Goal: Task Accomplishment & Management: Use online tool/utility

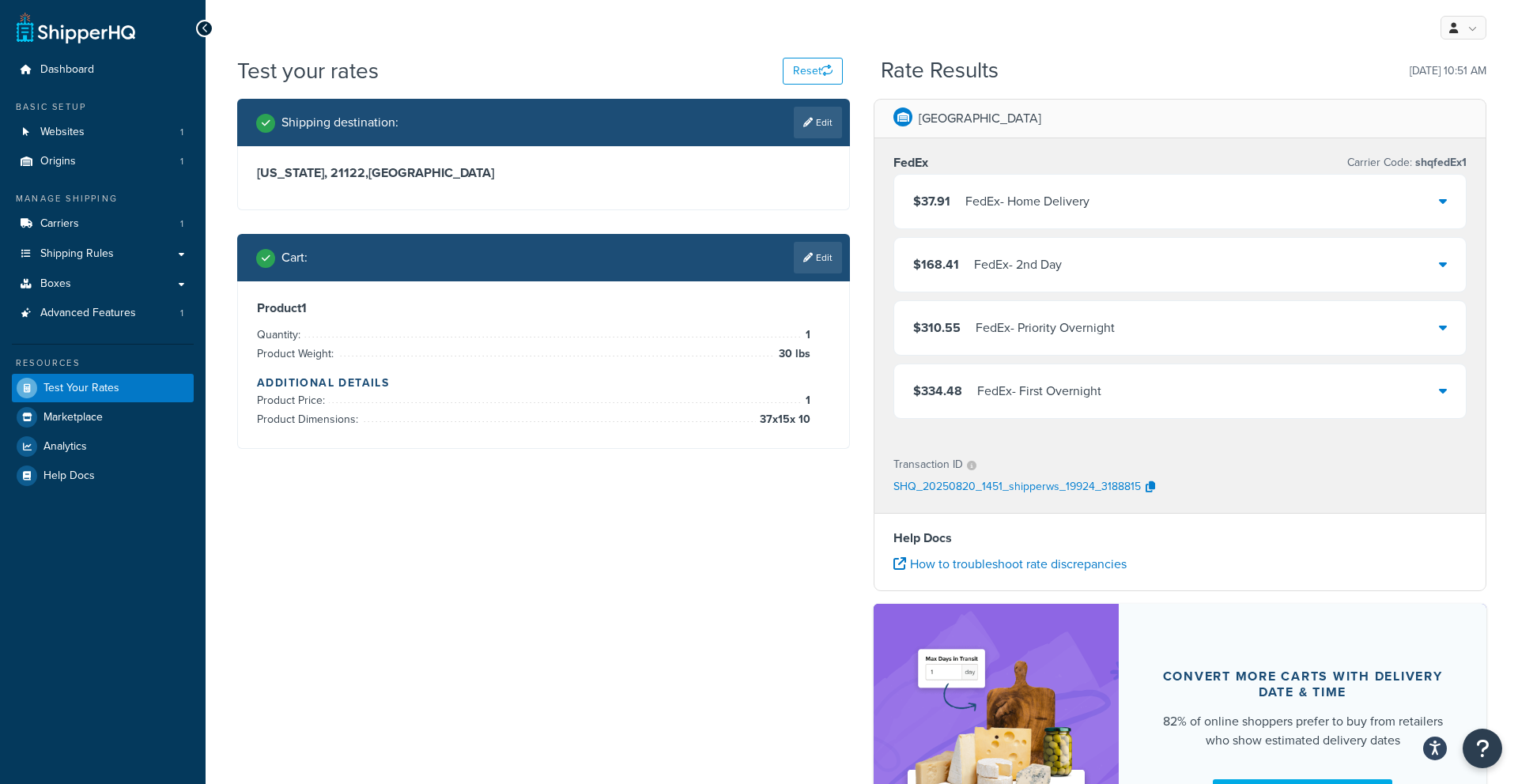
click at [819, 260] on link "Edit" at bounding box center [818, 257] width 49 height 31
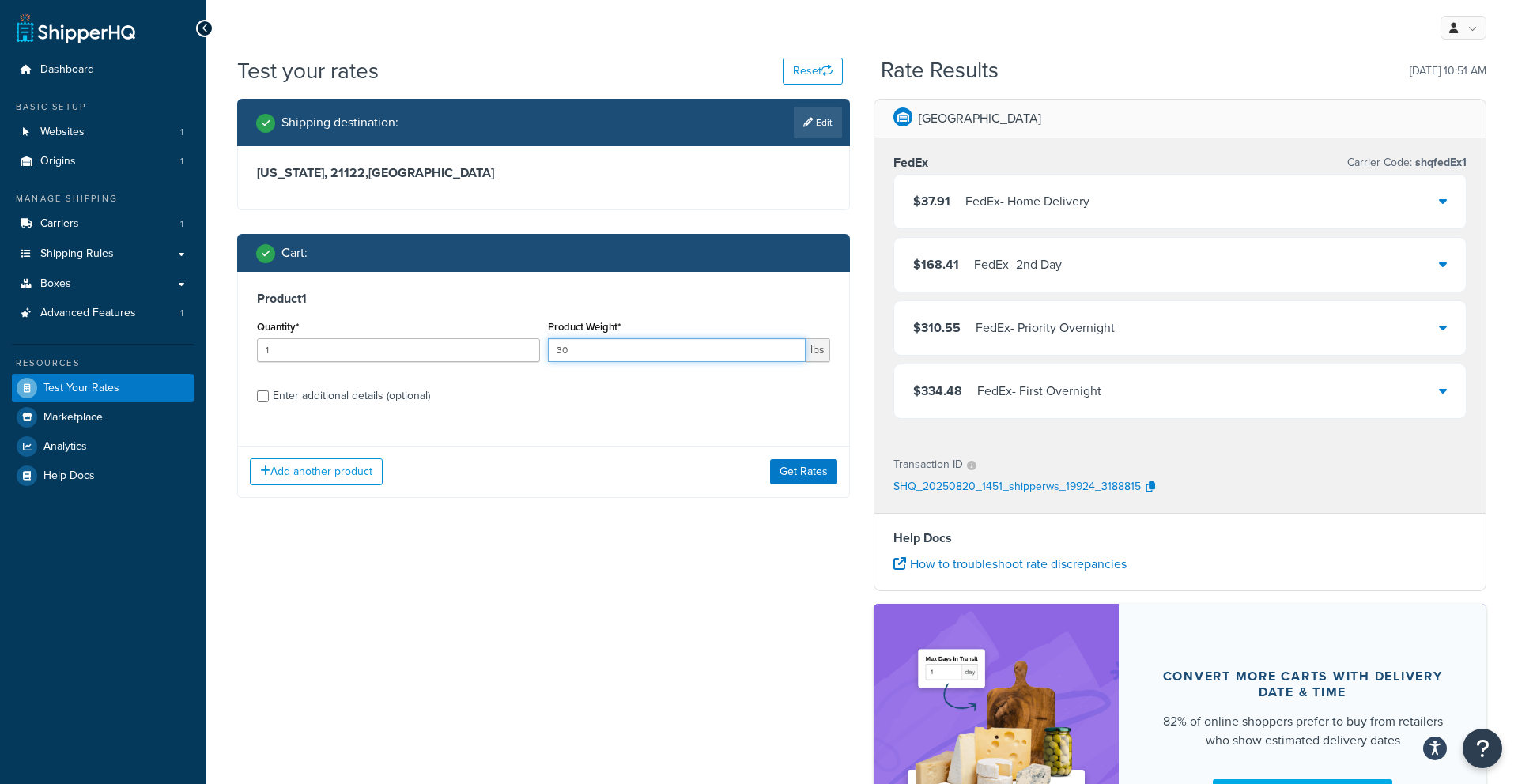
click at [563, 355] on input "30" at bounding box center [677, 350] width 259 height 23
type input "3"
type input "45"
click at [360, 397] on div "Enter additional details (optional)" at bounding box center [351, 396] width 157 height 22
click at [276, 399] on div "Enter additional details (optional)" at bounding box center [351, 396] width 157 height 22
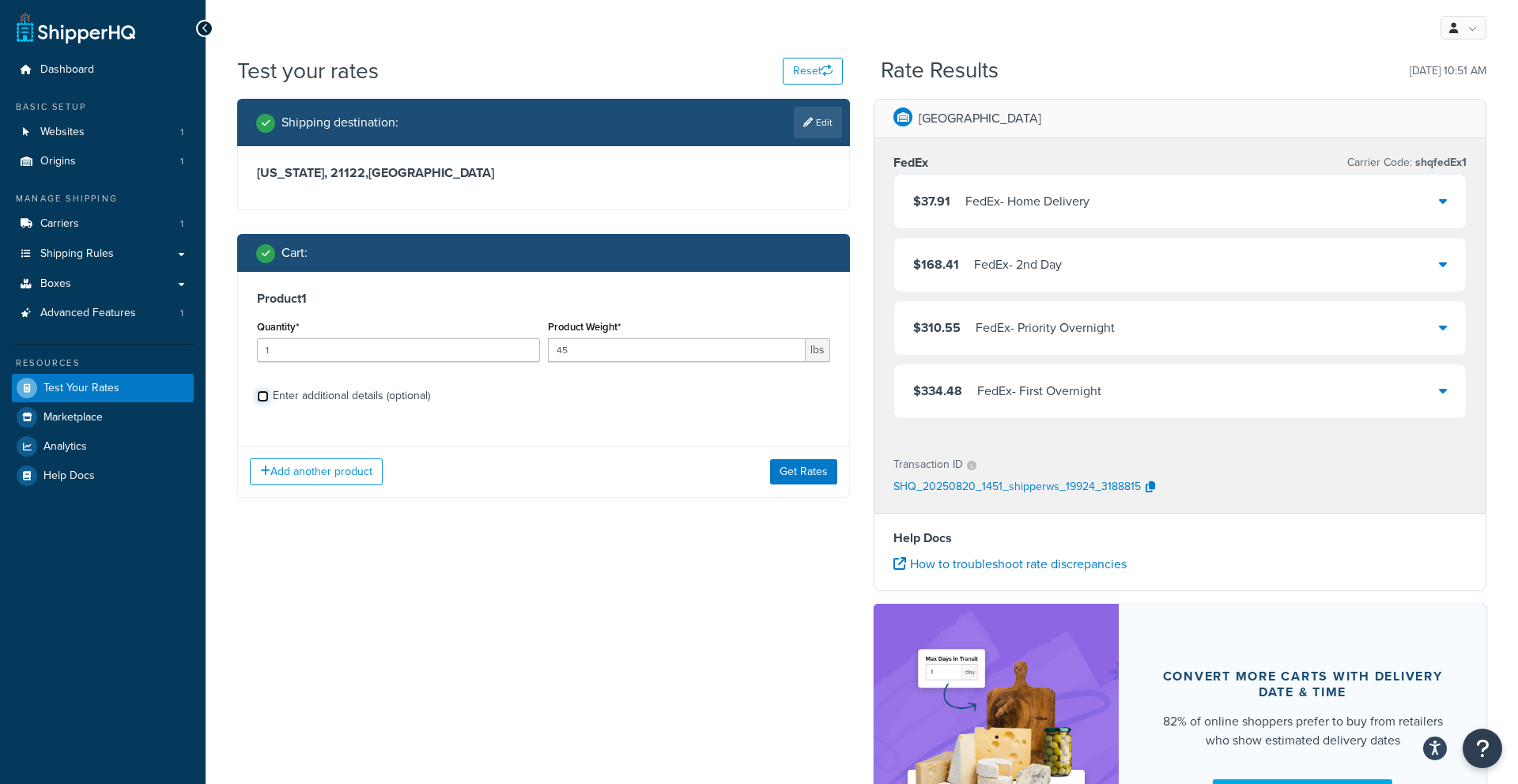
click at [269, 399] on input "Enter additional details (optional)" at bounding box center [262, 396] width 12 height 12
checkbox input "true"
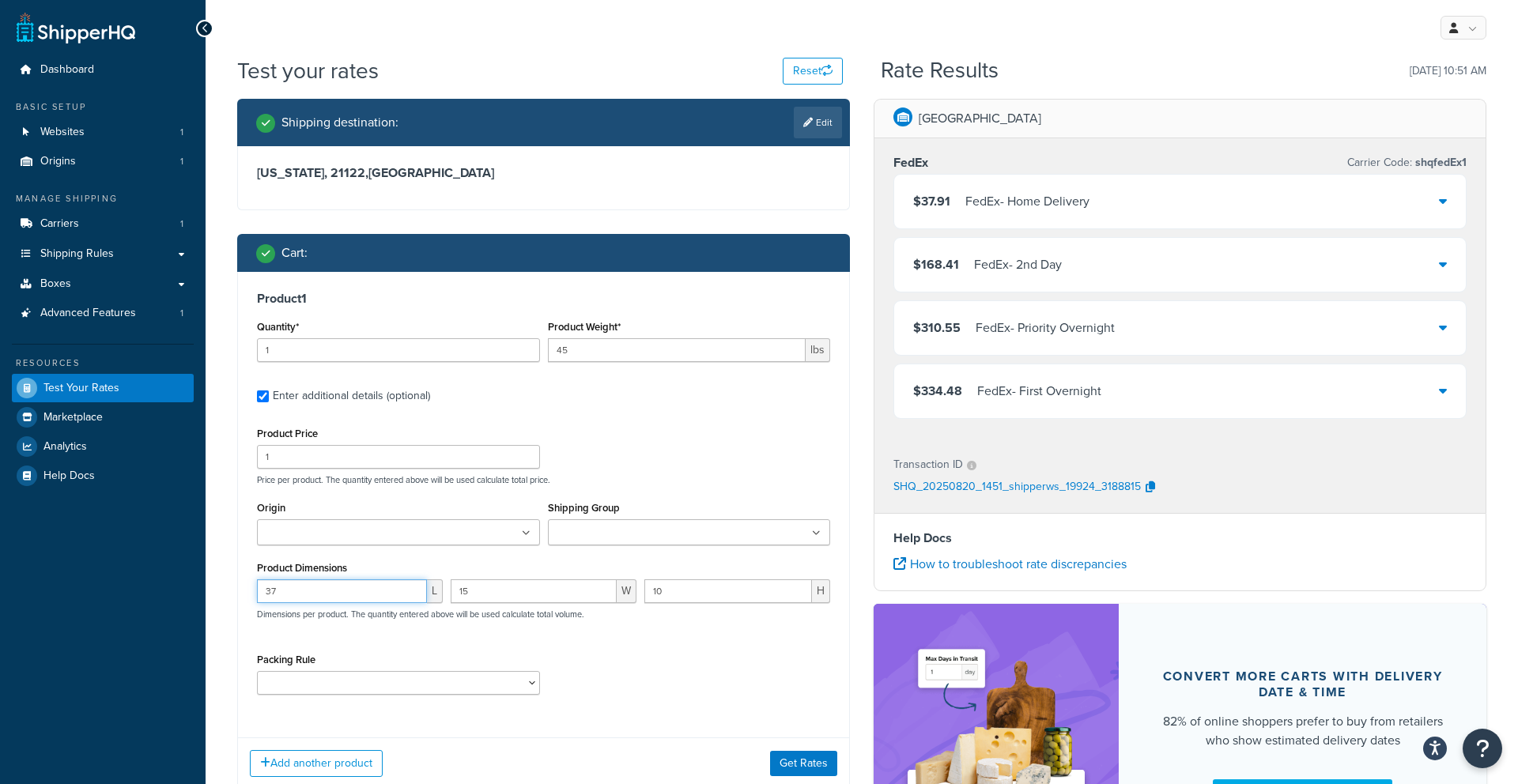
click at [331, 582] on input "37" at bounding box center [341, 591] width 170 height 23
click at [332, 583] on input "37" at bounding box center [341, 591] width 170 height 23
type input "3"
type input "45"
click at [499, 588] on input "15" at bounding box center [534, 591] width 166 height 23
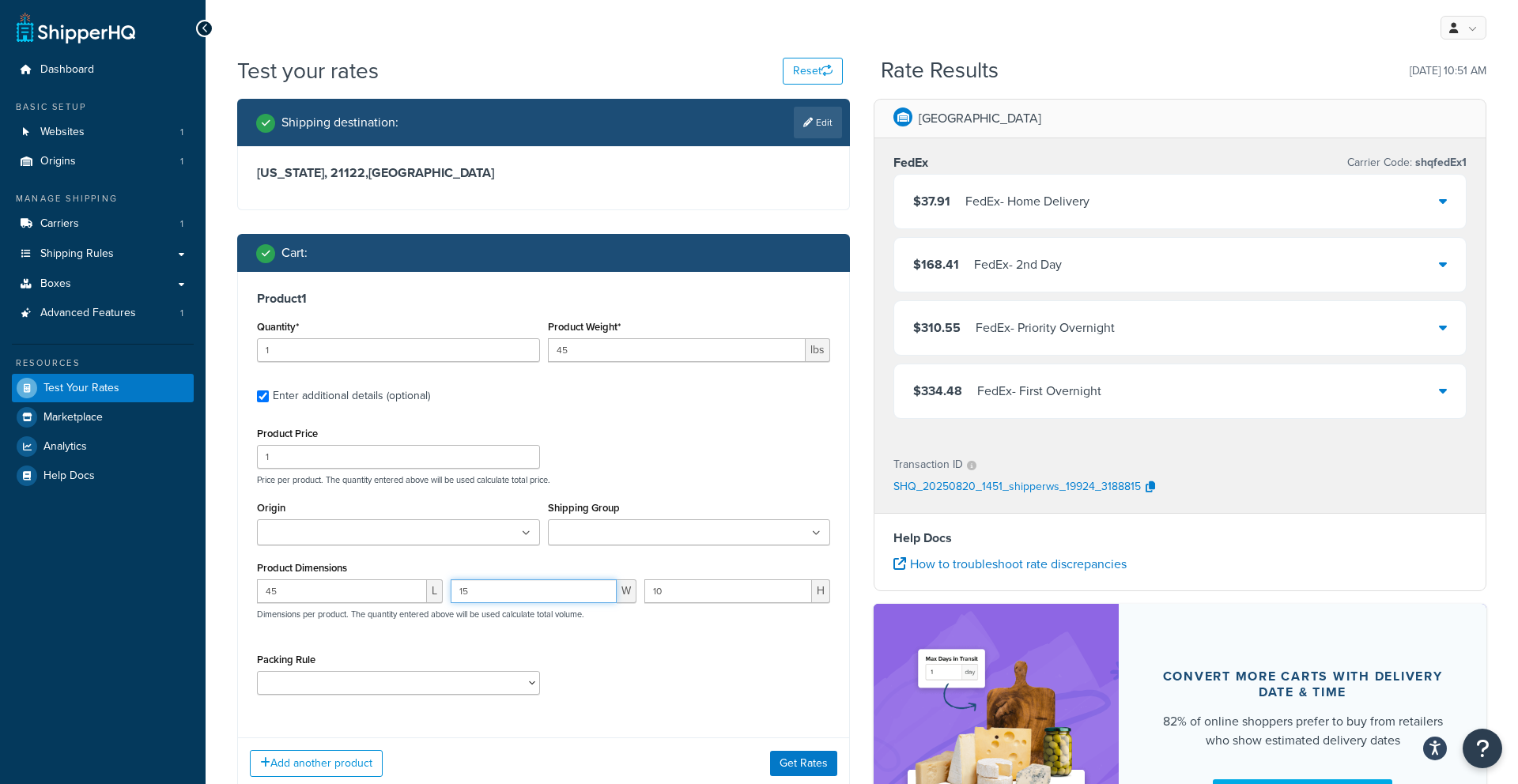
type input "1"
type input "45"
click at [705, 598] on input "10" at bounding box center [728, 591] width 168 height 23
type input "1"
type input "2"
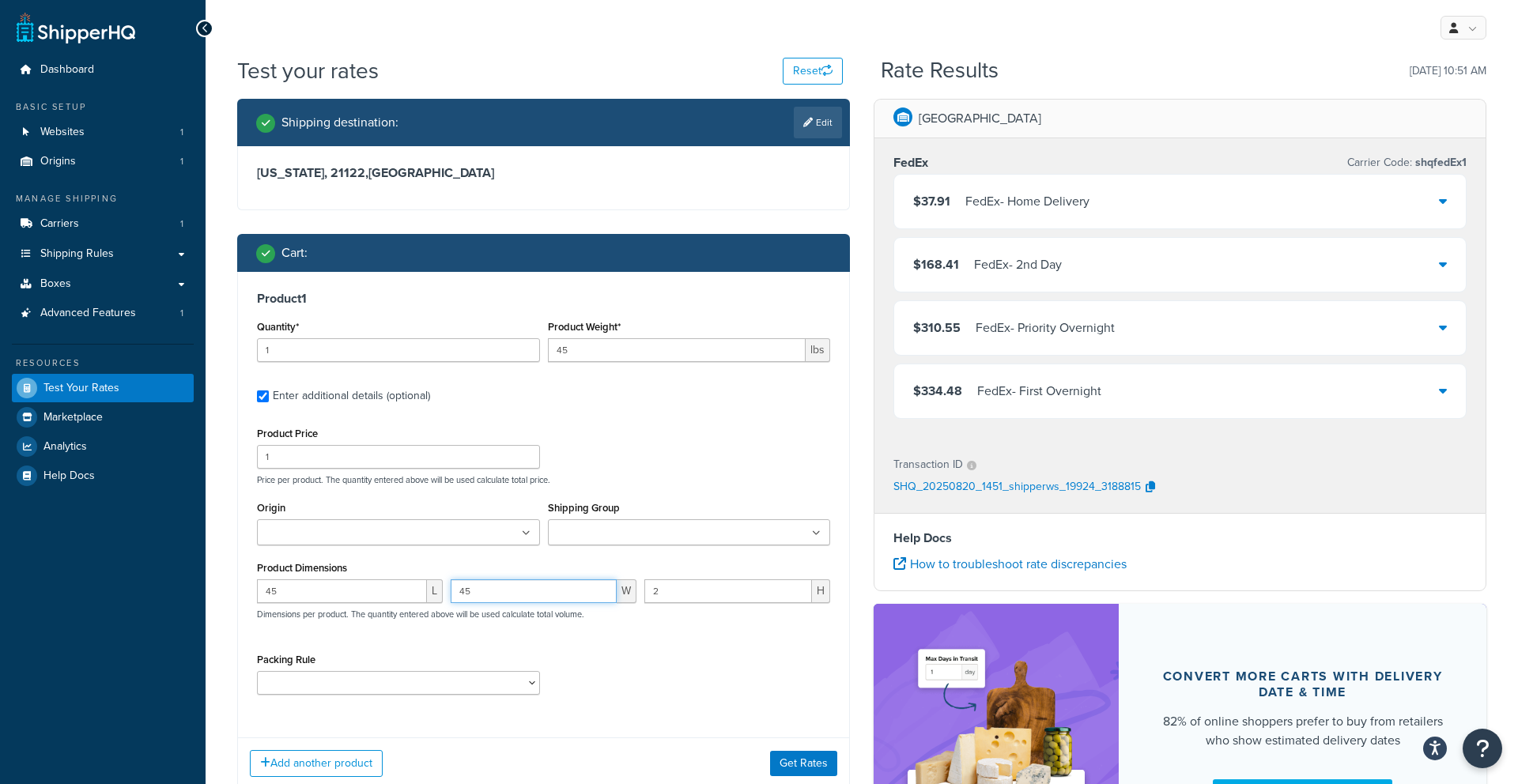
click at [533, 598] on input "45" at bounding box center [534, 591] width 166 height 23
type input "40"
click at [784, 765] on button "Get Rates" at bounding box center [803, 763] width 67 height 25
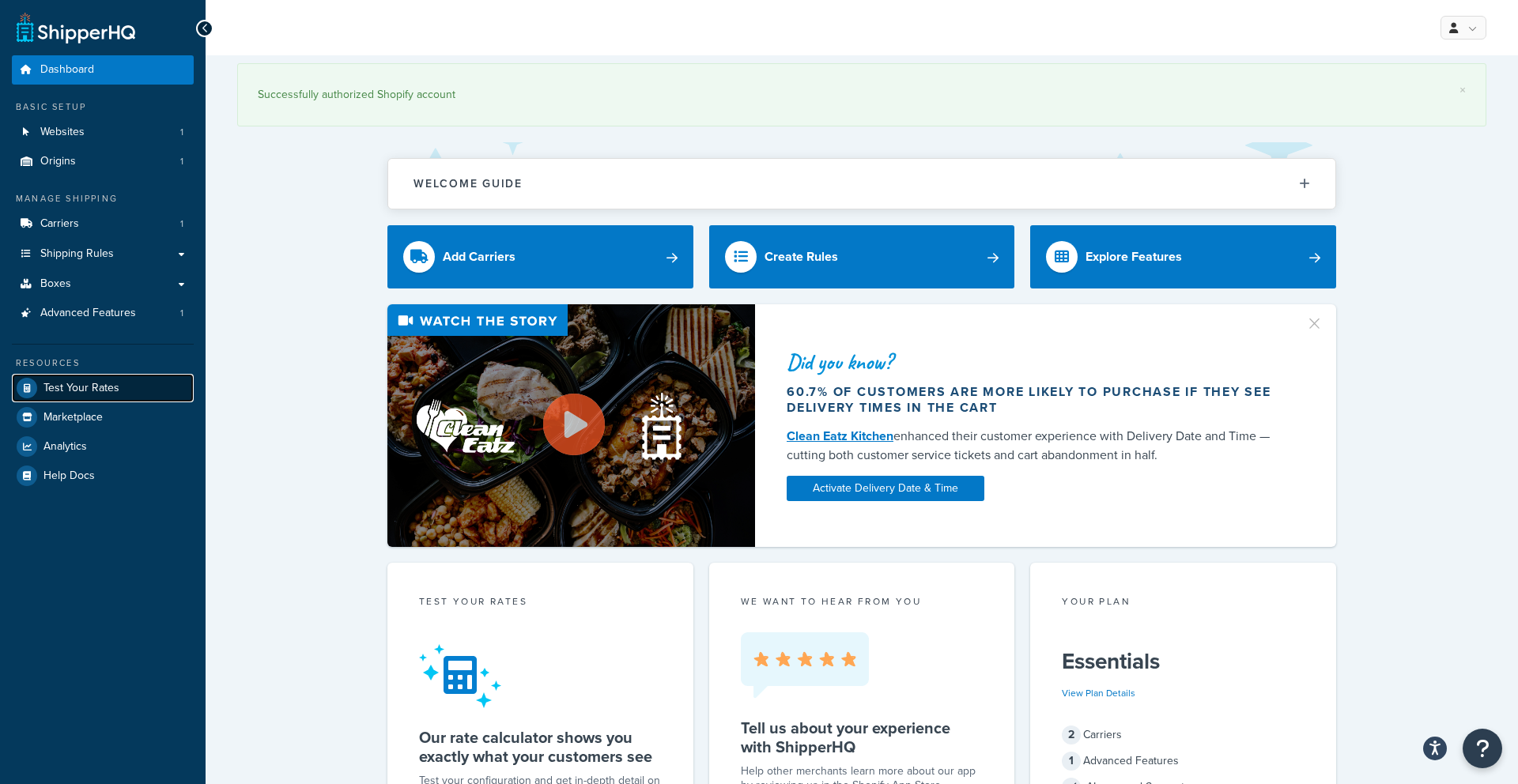
click at [110, 395] on span "Test Your Rates" at bounding box center [81, 388] width 75 height 13
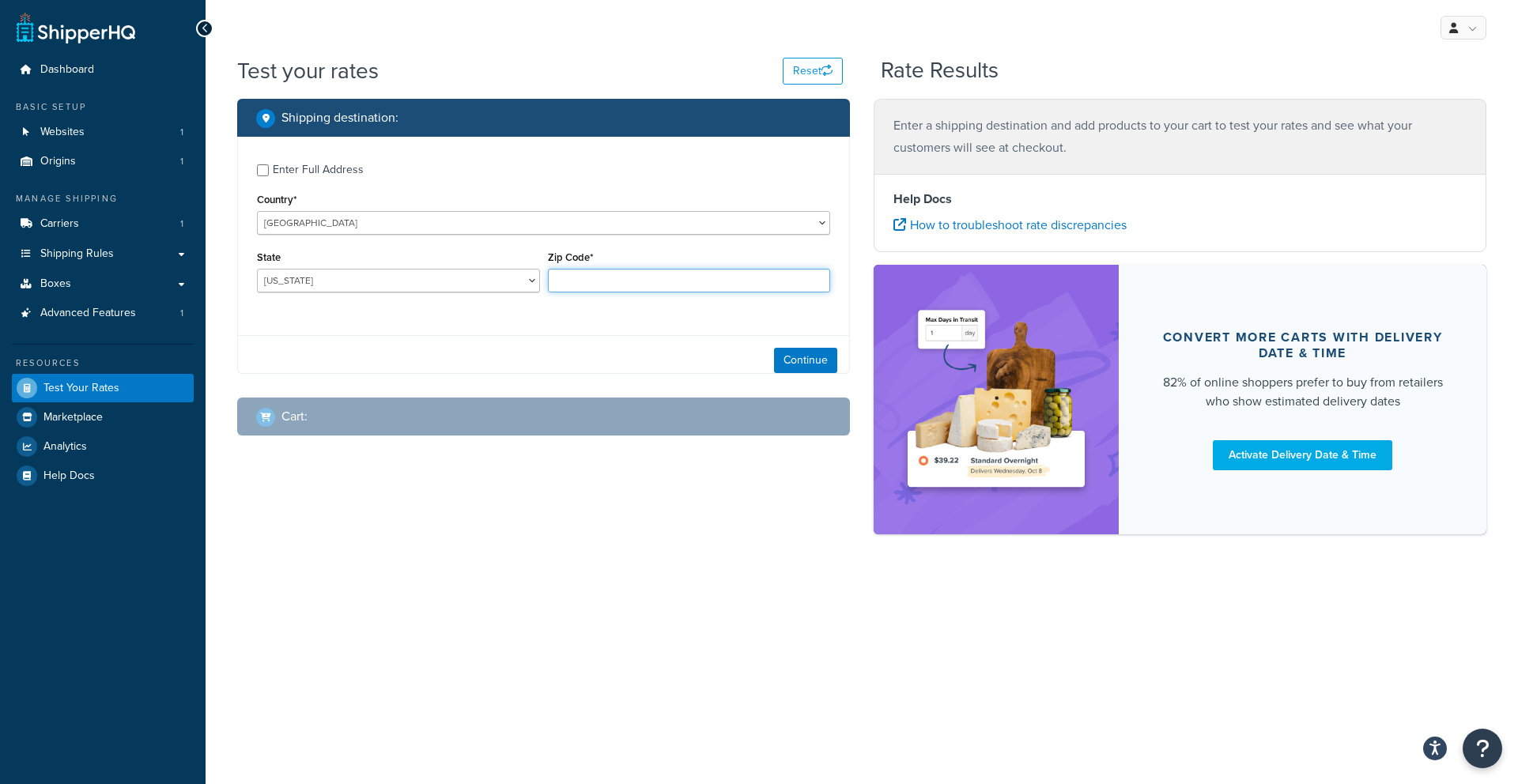
click at [569, 280] on input "Zip Code*" at bounding box center [689, 280] width 283 height 23
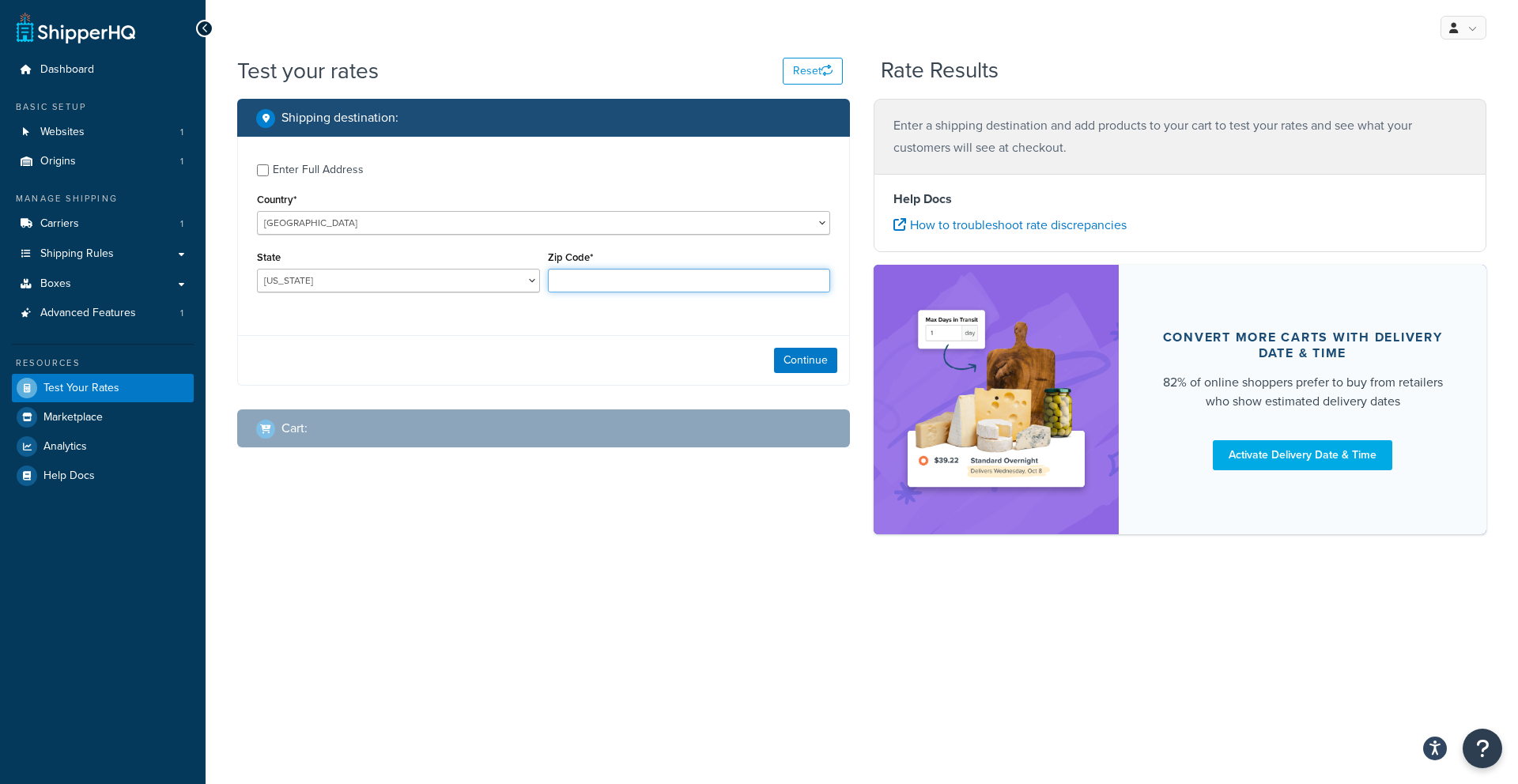
type input "21122"
select select "MD"
click at [784, 360] on button "Continue" at bounding box center [806, 360] width 63 height 25
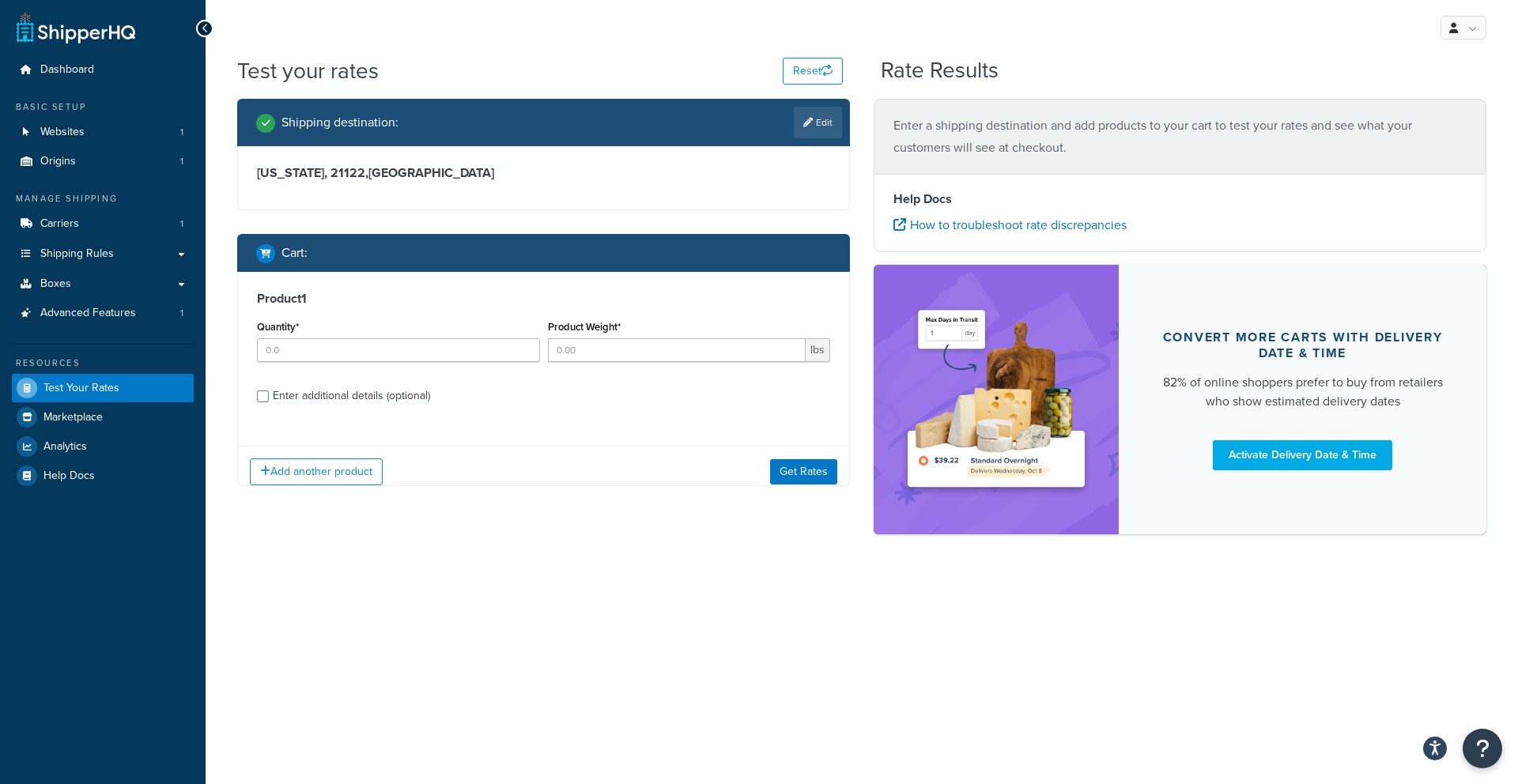
click at [434, 366] on div "Quantity*" at bounding box center [399, 345] width 291 height 57
click at [419, 349] on input "Quantity*" at bounding box center [398, 350] width 283 height 23
type input "1"
click at [616, 348] on input "Product Weight*" at bounding box center [677, 350] width 259 height 23
type input "45"
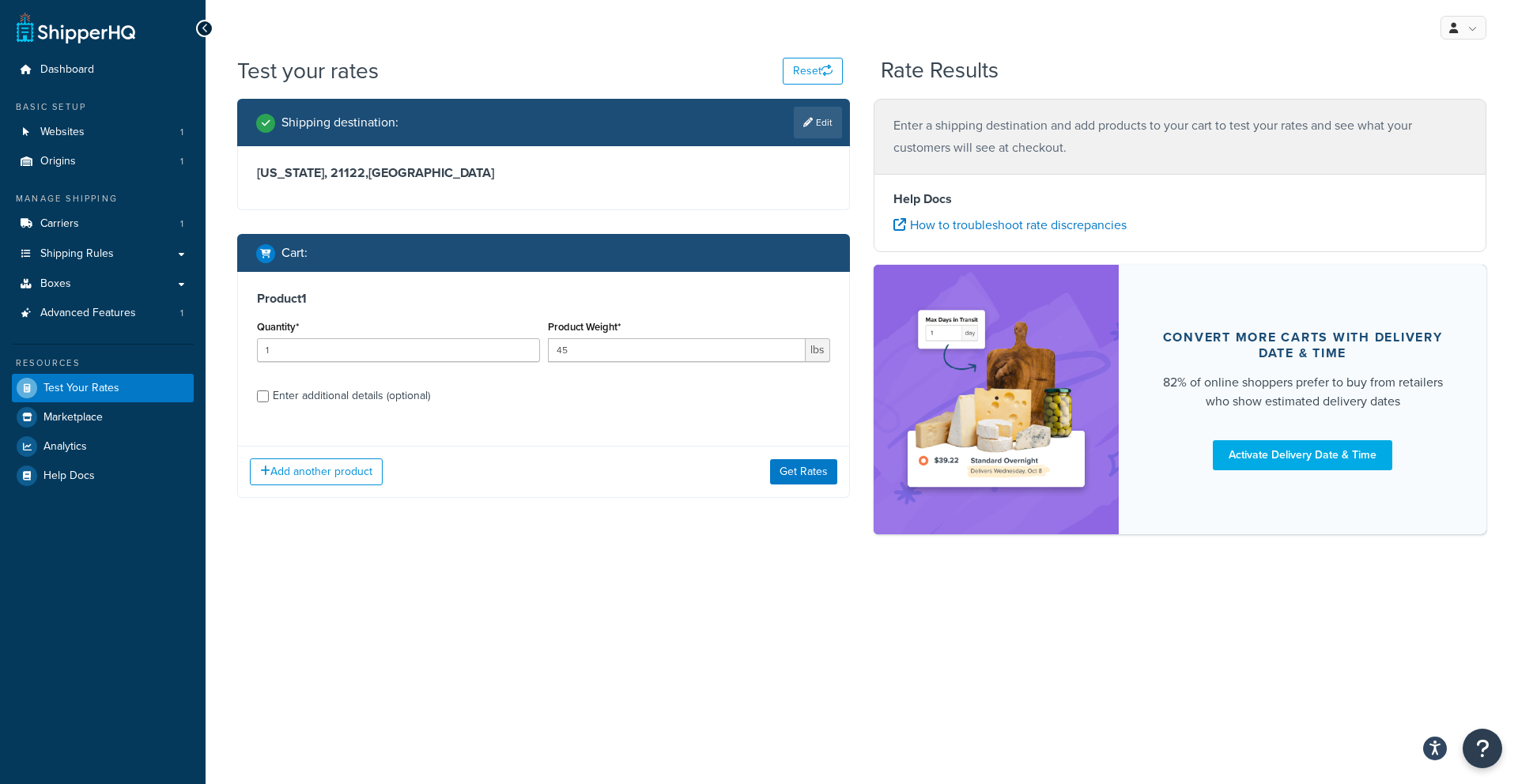
drag, startPoint x: 357, startPoint y: 399, endPoint x: 355, endPoint y: 388, distance: 11.2
click at [357, 399] on div "Enter additional details (optional)" at bounding box center [351, 396] width 157 height 22
click at [269, 399] on input "Enter additional details (optional)" at bounding box center [262, 396] width 12 height 12
checkbox input "true"
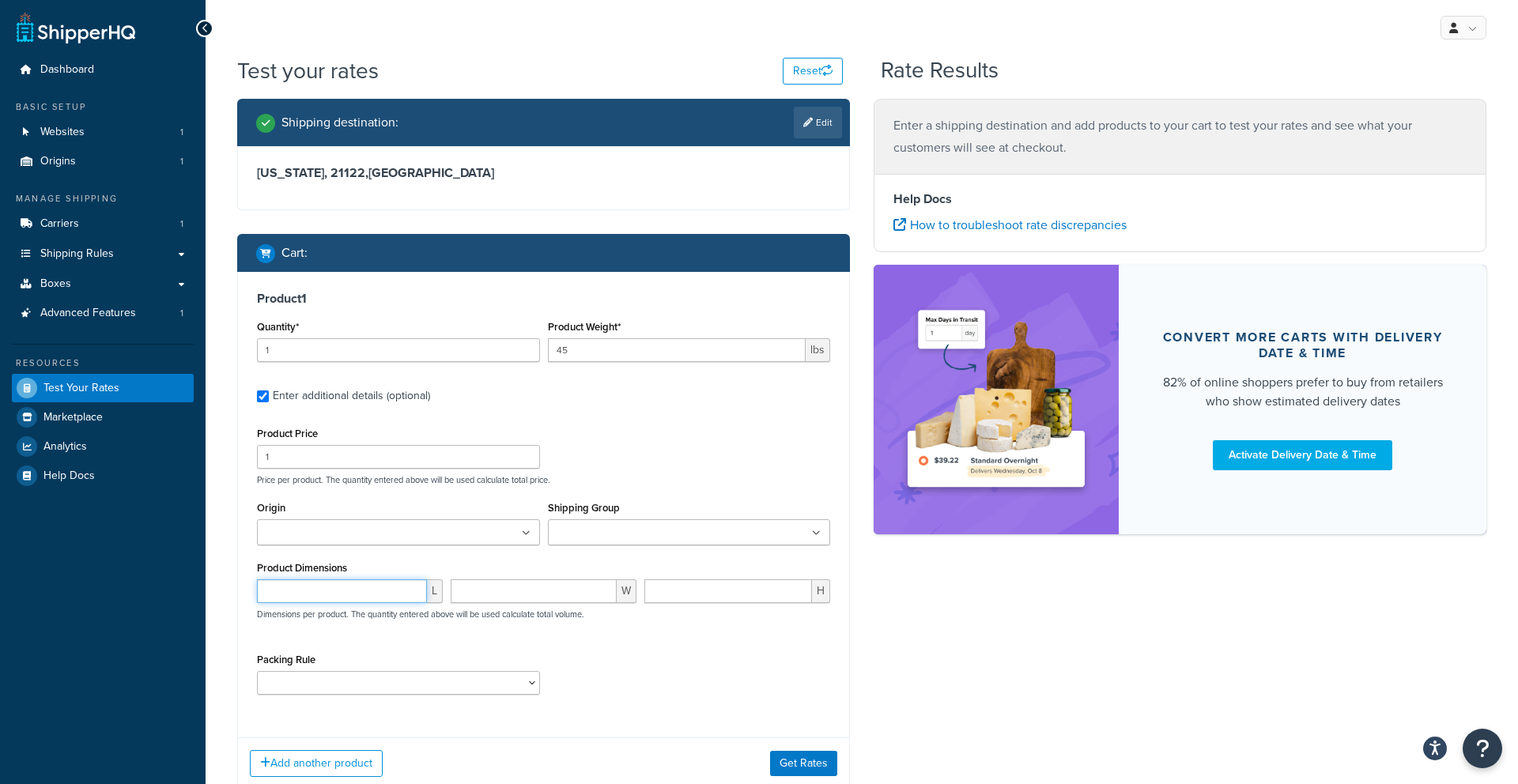
click at [331, 579] on input "number" at bounding box center [341, 591] width 170 height 23
type input "45"
click at [497, 601] on input "number" at bounding box center [534, 591] width 166 height 23
type input "40"
click at [689, 595] on input "number" at bounding box center [728, 591] width 168 height 23
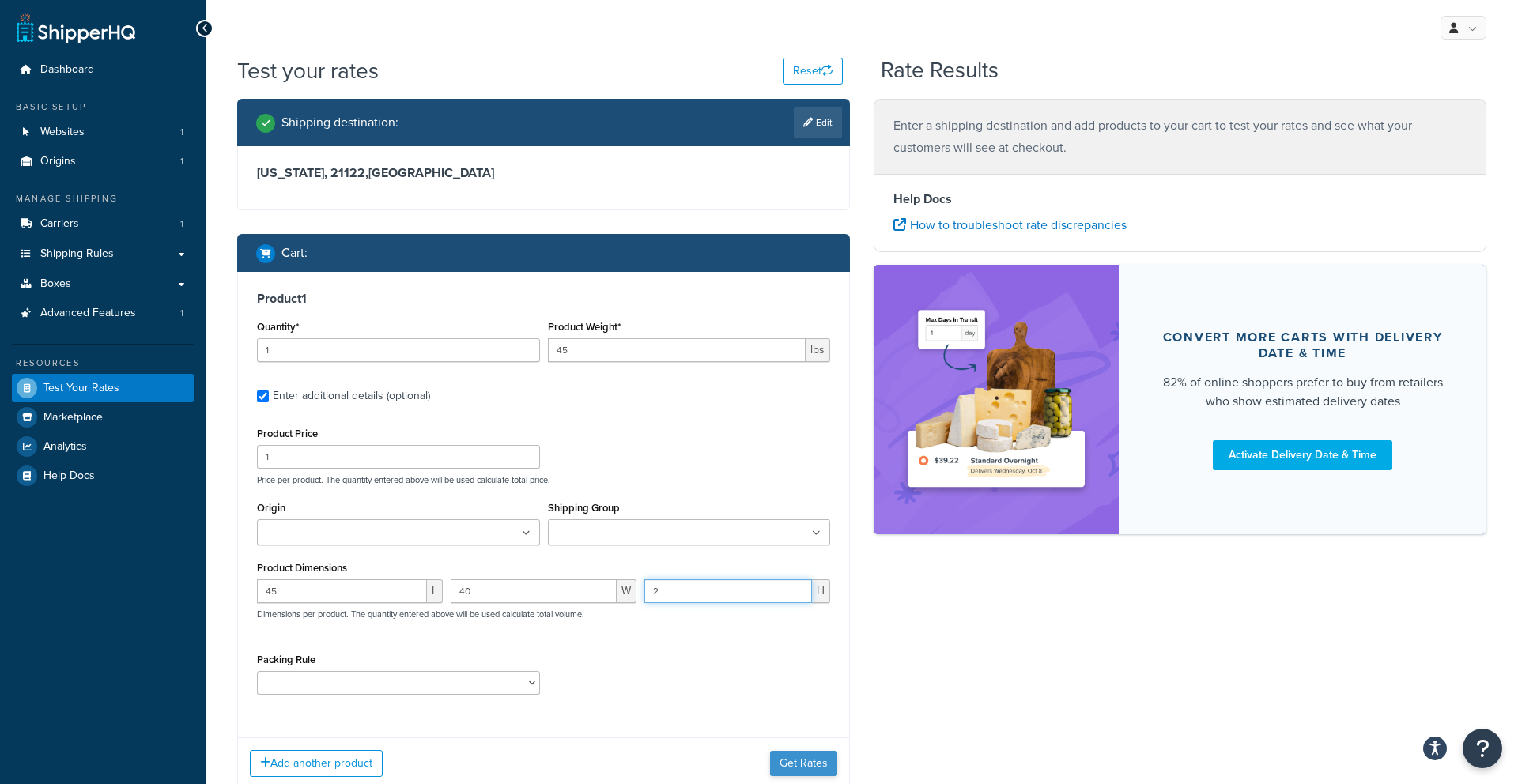
type input "2"
click at [779, 760] on button "Get Rates" at bounding box center [803, 763] width 67 height 25
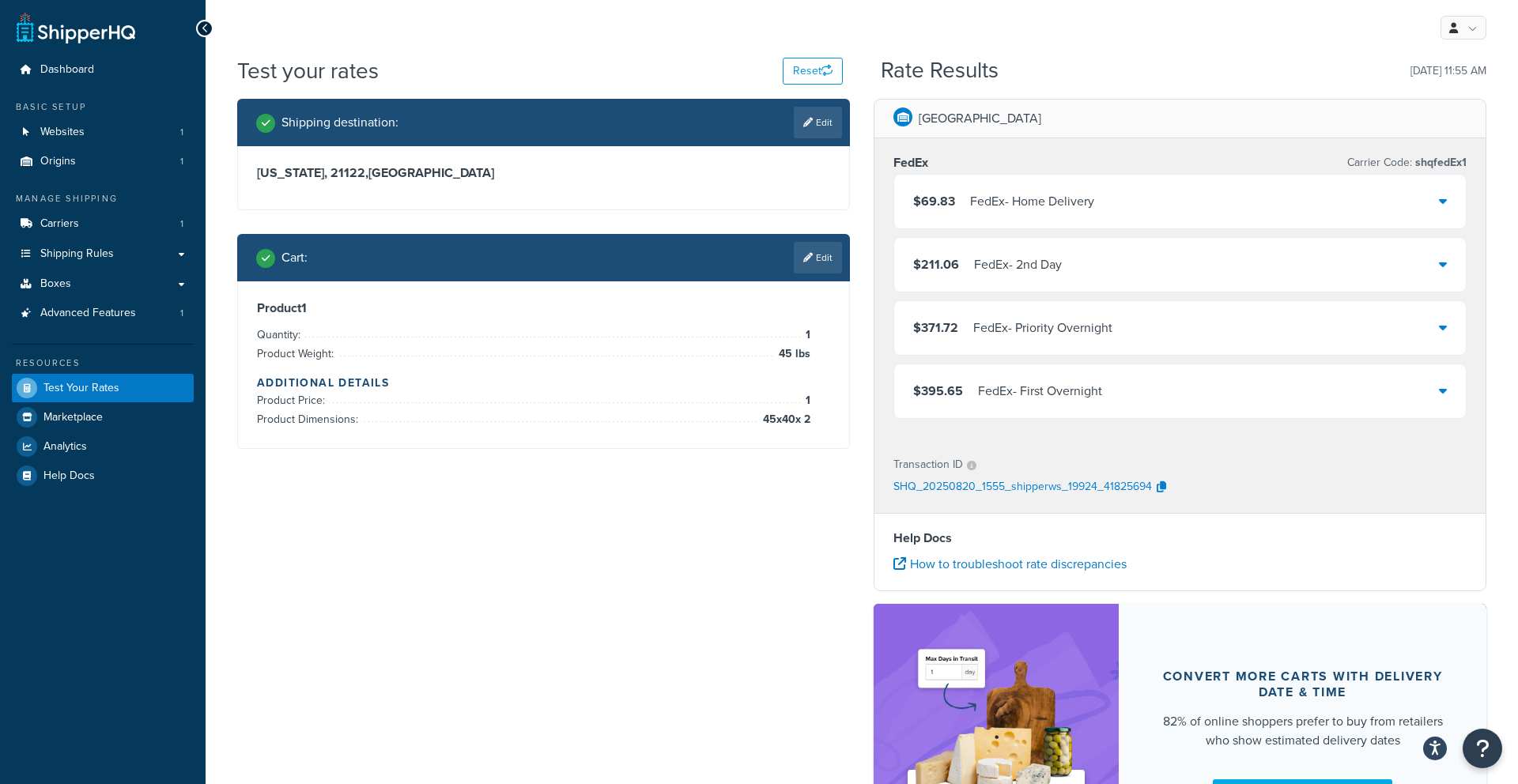
click at [802, 264] on link "Edit" at bounding box center [818, 257] width 49 height 31
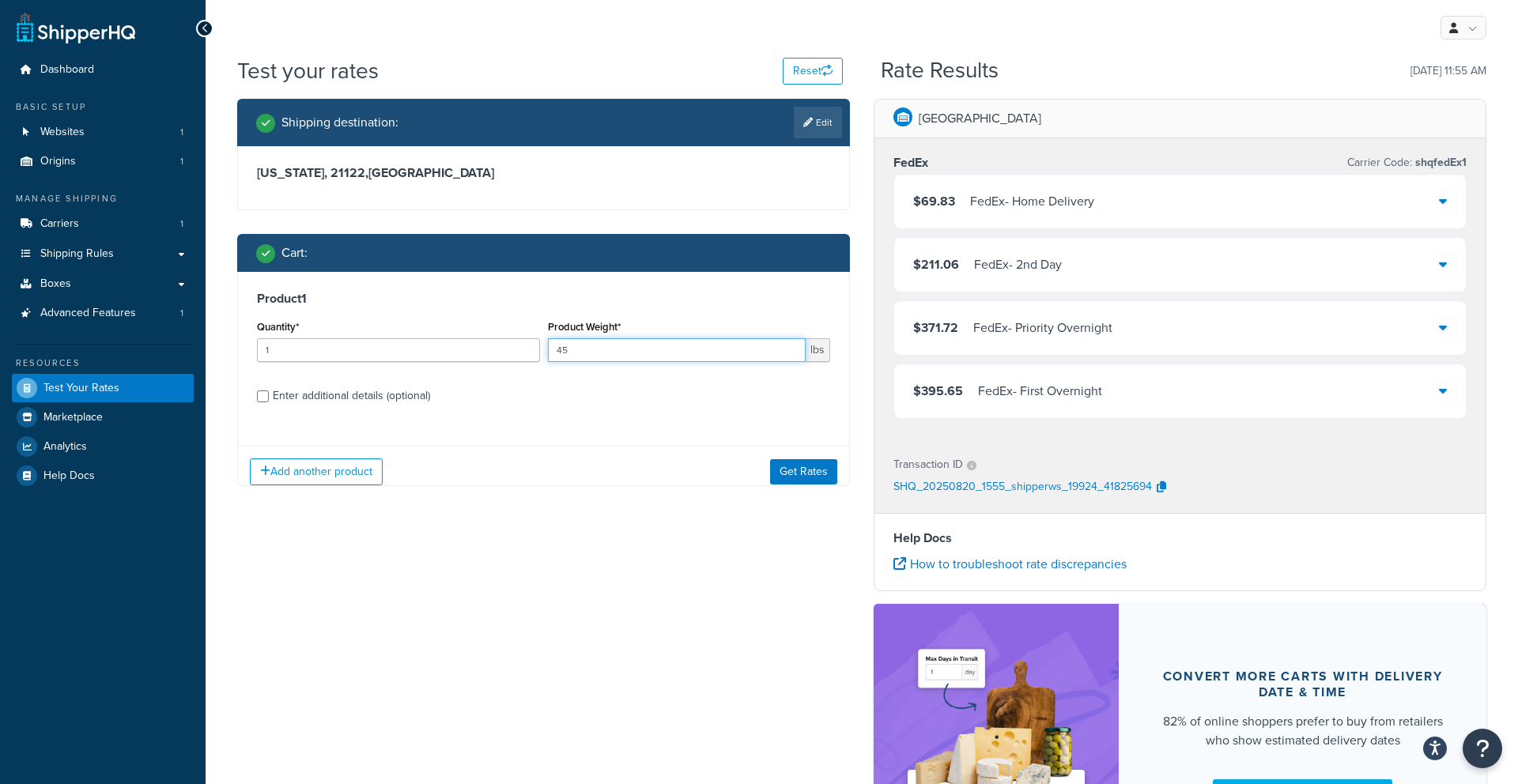
click at [606, 358] on input "45" at bounding box center [677, 350] width 259 height 23
type input "40"
click at [804, 467] on button "Get Rates" at bounding box center [803, 471] width 67 height 25
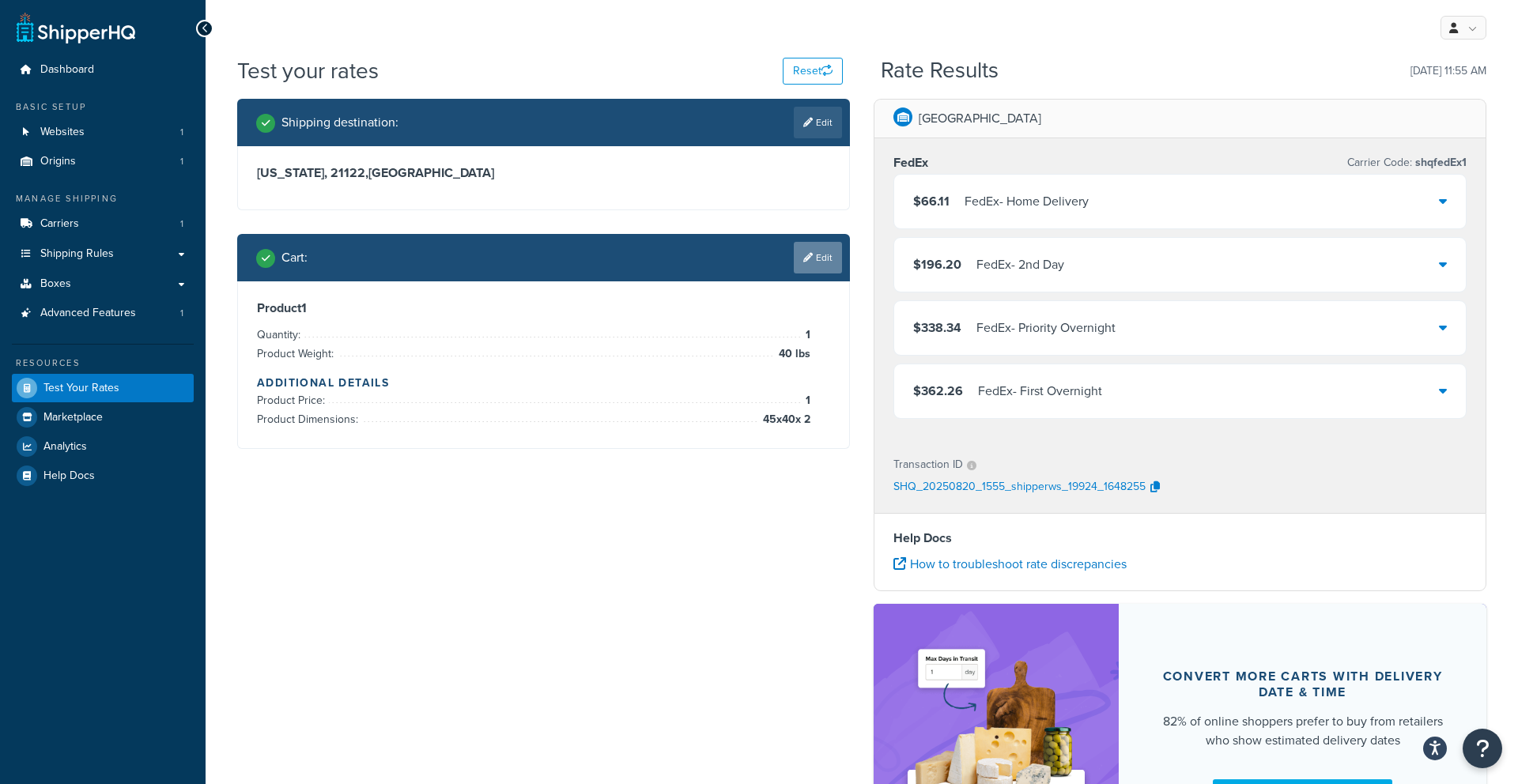
click at [808, 250] on link "Edit" at bounding box center [818, 257] width 49 height 31
